Goal: Task Accomplishment & Management: Use online tool/utility

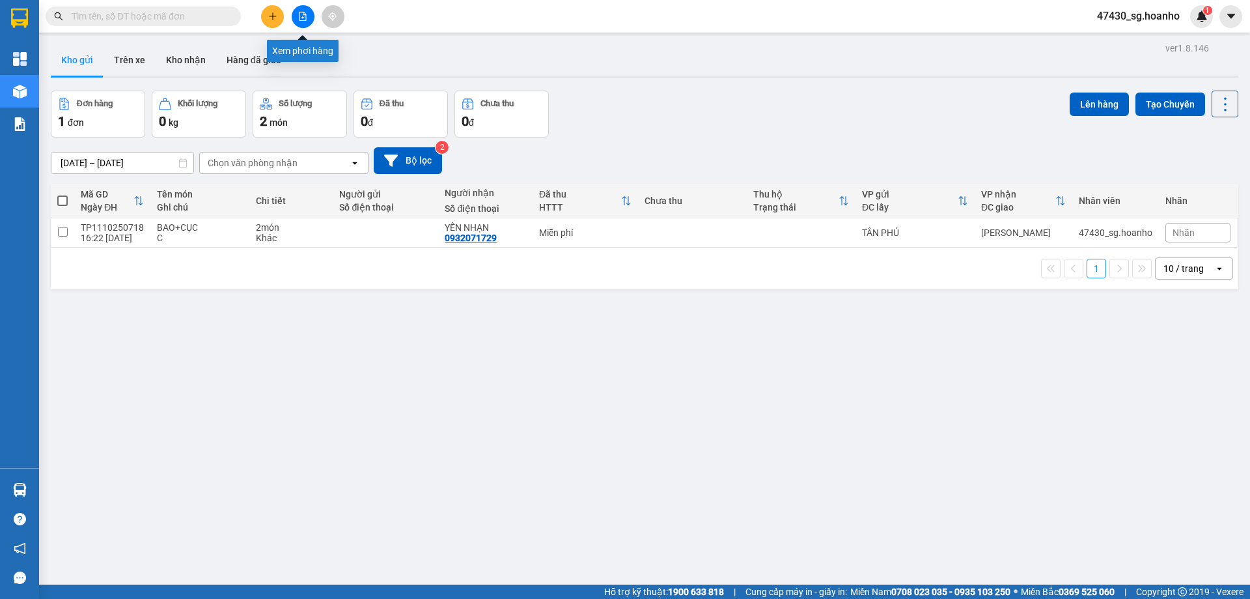
click at [302, 18] on icon "file-add" at bounding box center [302, 16] width 9 height 9
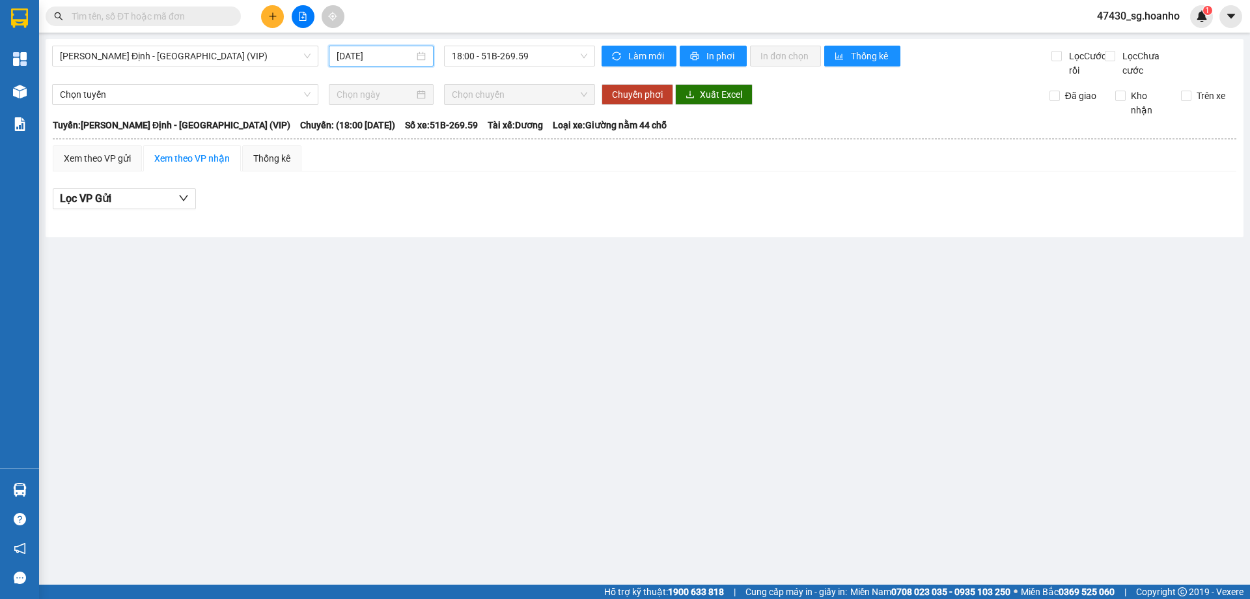
drag, startPoint x: 412, startPoint y: 53, endPoint x: 418, endPoint y: 91, distance: 38.9
click at [412, 53] on input "[DATE]" at bounding box center [376, 56] width 78 height 14
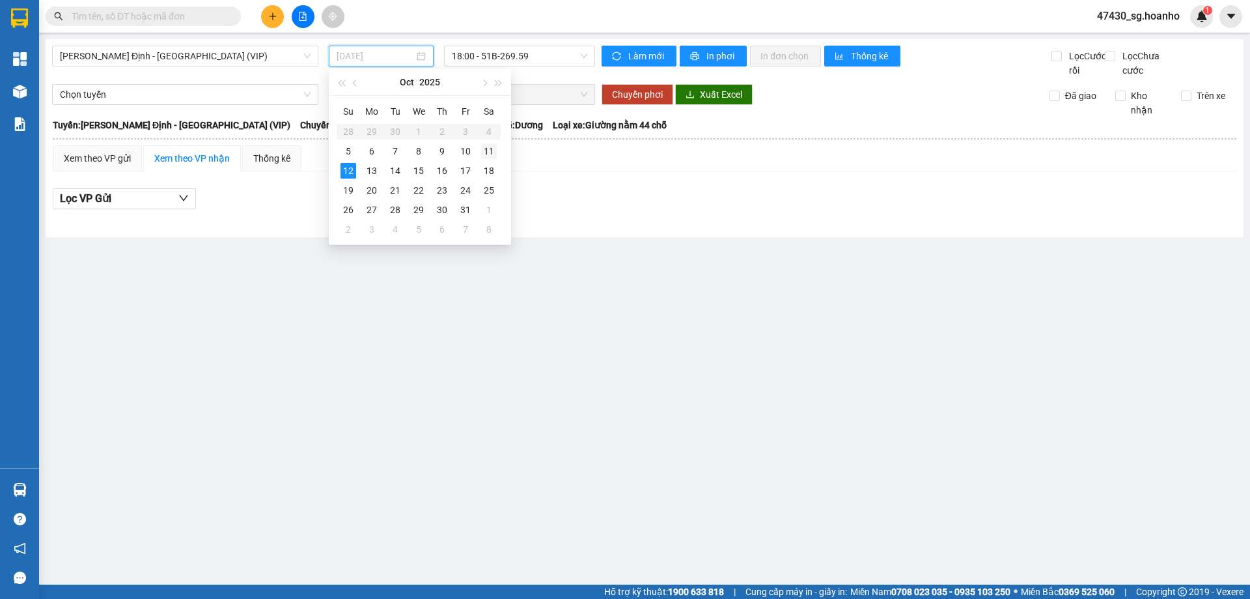
click at [490, 151] on div "11" at bounding box center [489, 151] width 16 height 16
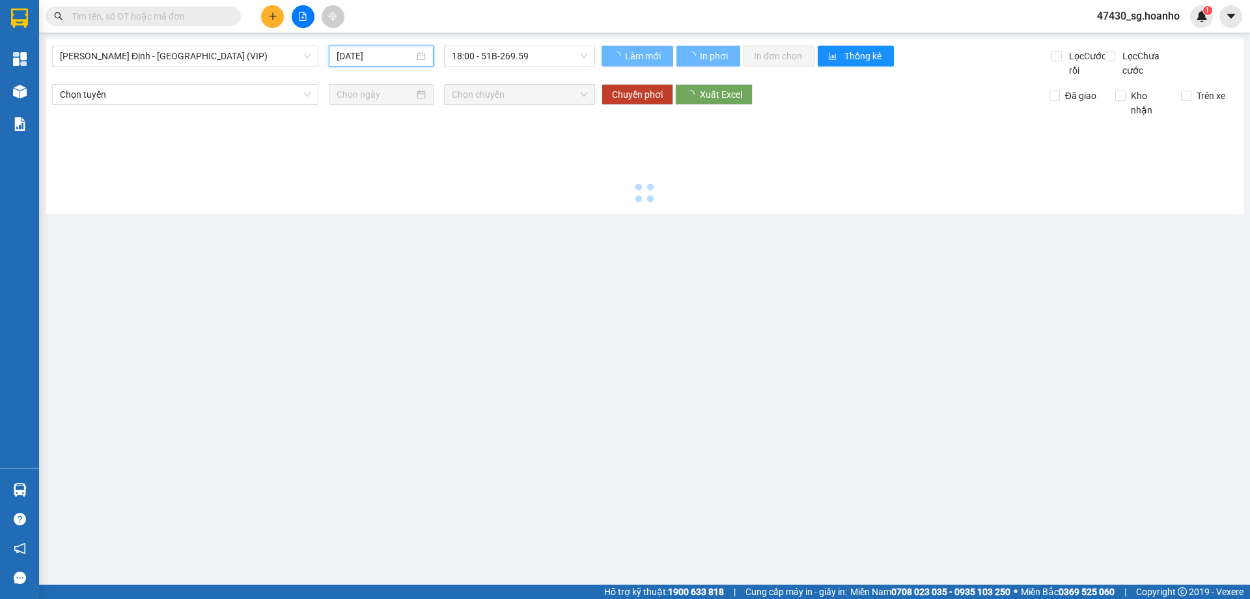
type input "[DATE]"
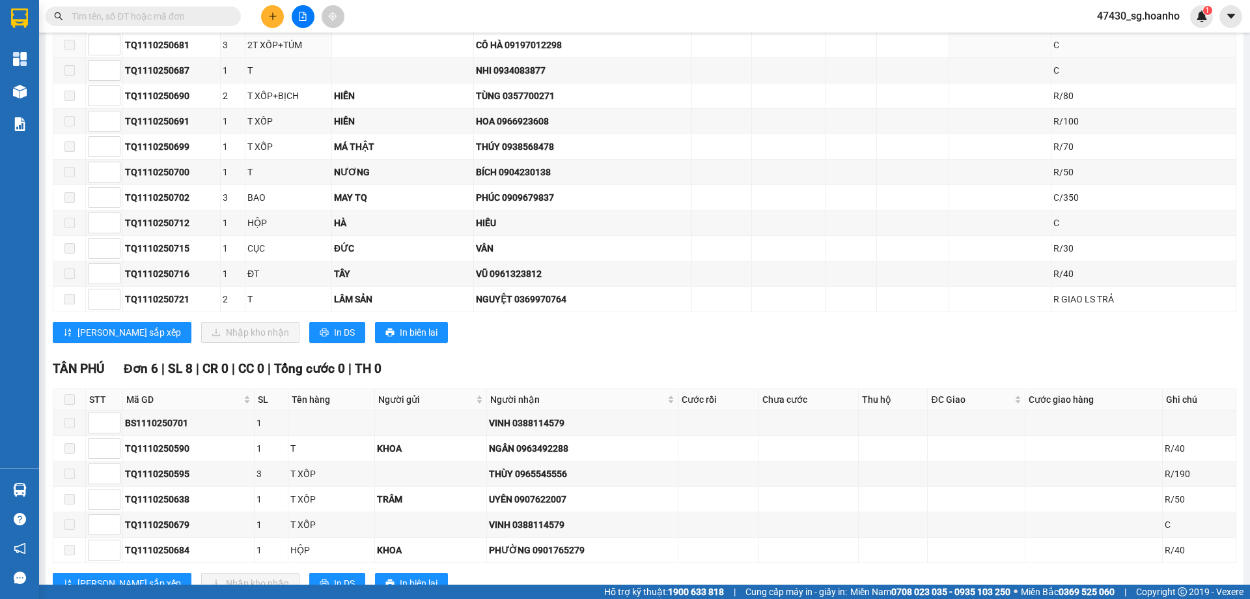
scroll to position [2274, 0]
